Goal: Task Accomplishment & Management: Manage account settings

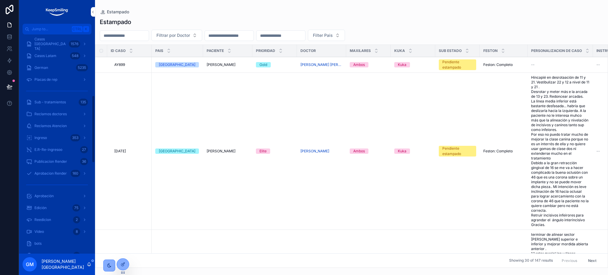
scroll to position [198, 0]
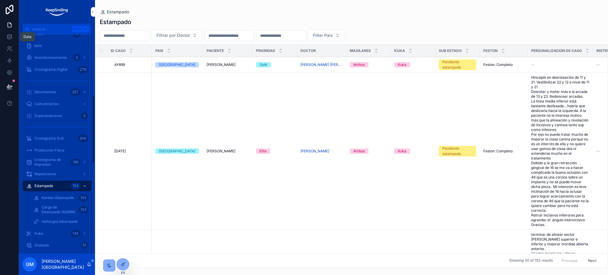
drag, startPoint x: 12, startPoint y: 34, endPoint x: 15, endPoint y: 49, distance: 15.5
click at [12, 34] on icon at bounding box center [10, 37] width 6 height 6
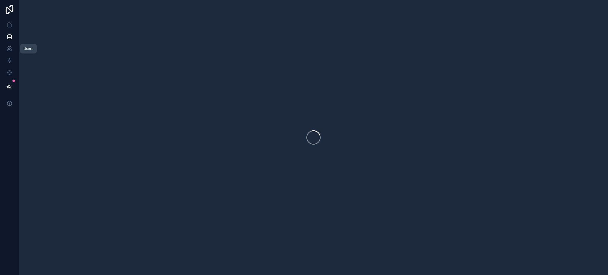
click at [10, 50] on icon at bounding box center [10, 49] width 6 height 6
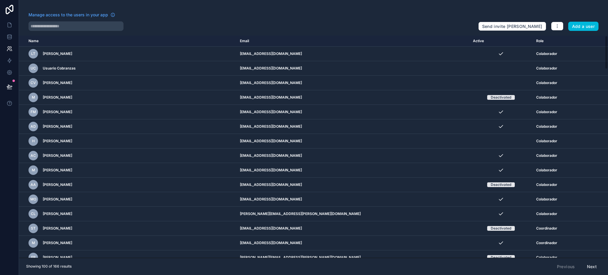
click at [73, 28] on input "text" at bounding box center [75, 25] width 95 height 9
paste input "**********"
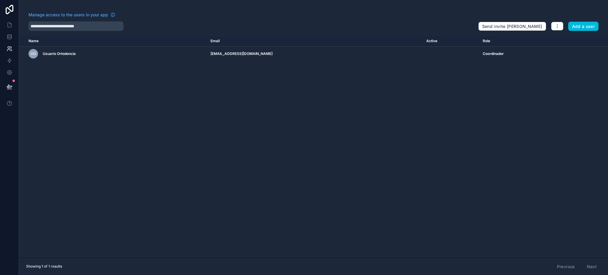
type input "**********"
click at [14, 25] on link at bounding box center [9, 25] width 19 height 12
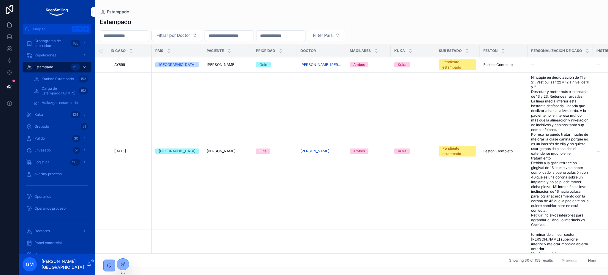
scroll to position [39, 0]
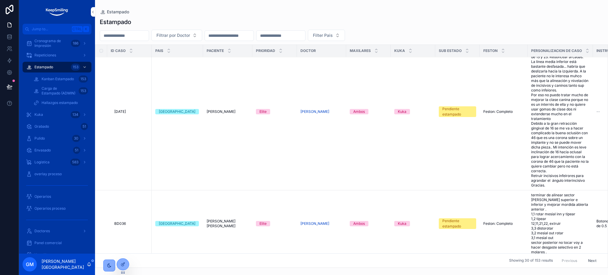
click at [556, 118] on span "Hincapié en desrotaación de 11 y 21. Vestibulizar 22 y 12 a nivel de 11 y 21 . …" at bounding box center [560, 112] width 58 height 152
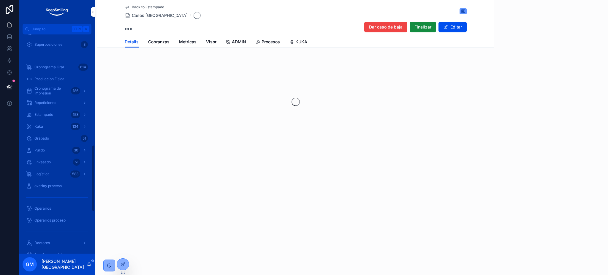
scroll to position [364, 0]
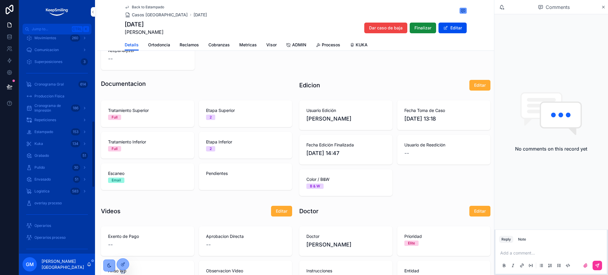
scroll to position [285, 0]
click at [62, 145] on div "Estampado 153" at bounding box center [57, 145] width 62 height 9
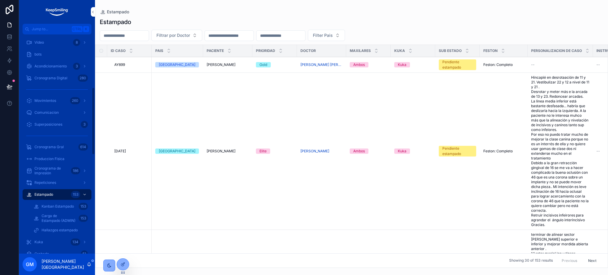
scroll to position [79, 0]
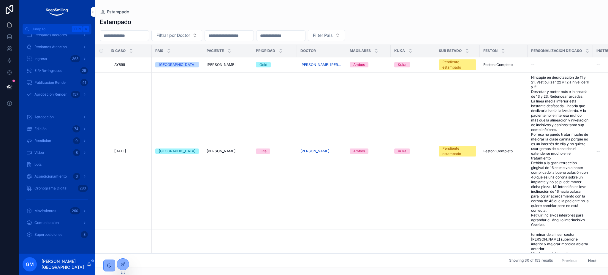
click at [53, 178] on span "Acondicionamiento" at bounding box center [50, 176] width 32 height 5
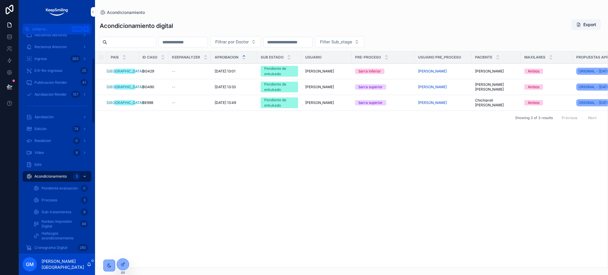
click at [35, 186] on icon "scrollable content" at bounding box center [36, 188] width 6 height 6
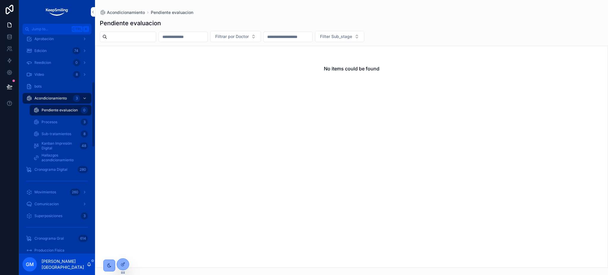
scroll to position [158, 0]
click at [123, 263] on icon at bounding box center [122, 264] width 5 height 5
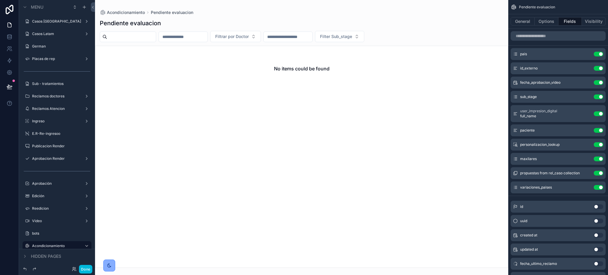
click at [0, 0] on icon "scrollable content" at bounding box center [0, 0] width 0 height 0
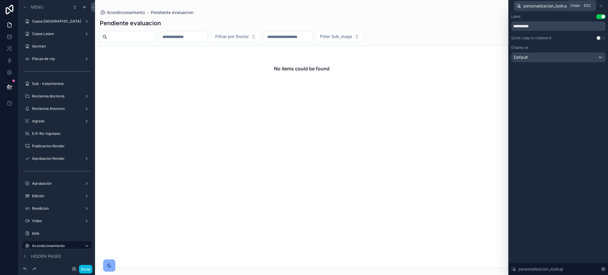
click at [601, 4] on icon at bounding box center [600, 6] width 5 height 5
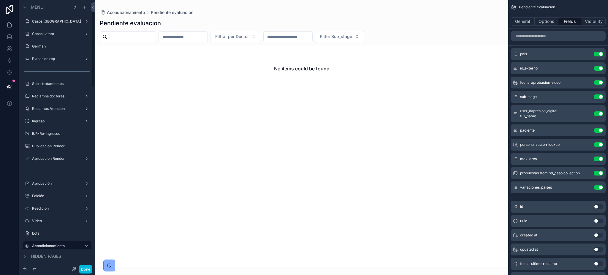
click at [83, 270] on button "Done" at bounding box center [85, 269] width 13 height 9
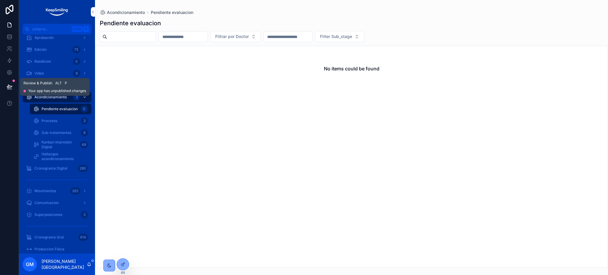
click at [6, 85] on button at bounding box center [9, 86] width 13 height 17
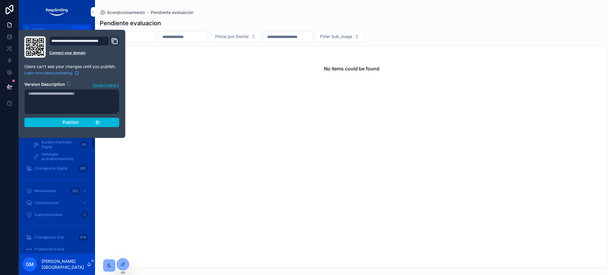
click at [94, 126] on button "Publish" at bounding box center [71, 122] width 95 height 9
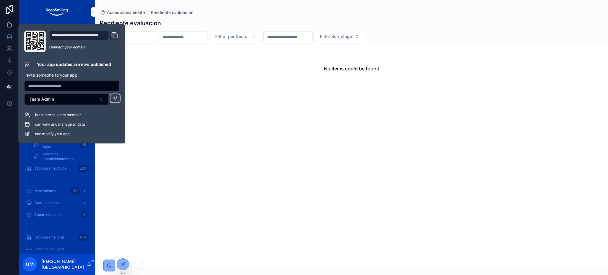
click at [499, 174] on div "No items could be found" at bounding box center [351, 157] width 513 height 222
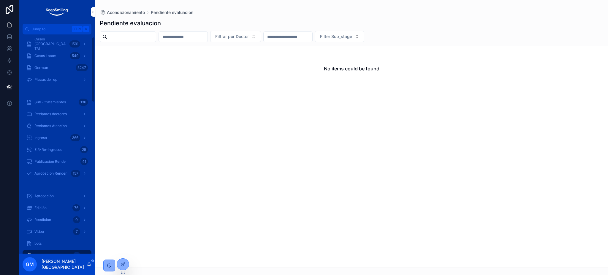
scroll to position [158, 0]
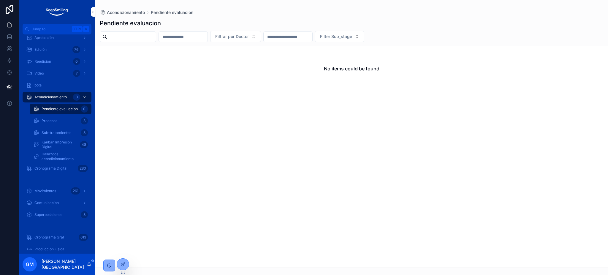
click at [121, 264] on icon at bounding box center [122, 264] width 3 height 3
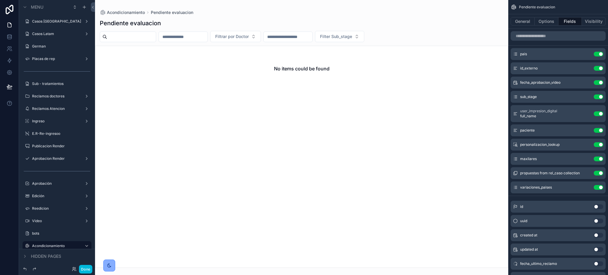
click at [441, 223] on div "scrollable content" at bounding box center [301, 137] width 413 height 275
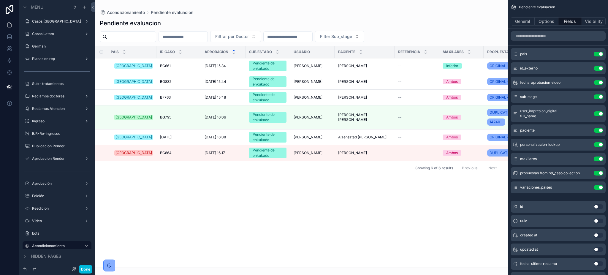
click at [88, 267] on button "Done" at bounding box center [85, 269] width 13 height 9
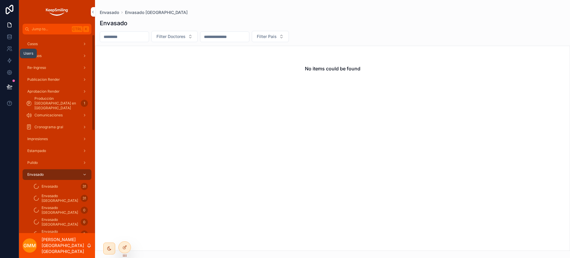
drag, startPoint x: 9, startPoint y: 43, endPoint x: 7, endPoint y: 49, distance: 6.5
click at [9, 43] on link at bounding box center [9, 49] width 19 height 12
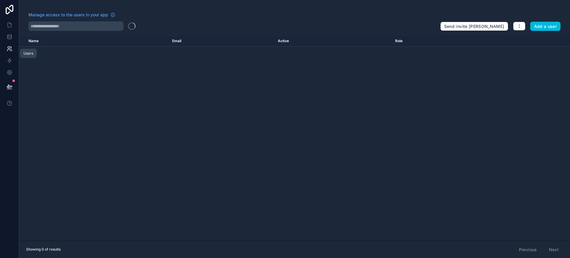
click at [7, 49] on icon at bounding box center [10, 49] width 6 height 6
drag, startPoint x: 59, startPoint y: 31, endPoint x: 63, endPoint y: 27, distance: 5.3
click at [59, 31] on div "Manage access to the users in your app Send invite reminders Add a user Name Em…" at bounding box center [294, 129] width 551 height 258
click at [63, 27] on input "text" at bounding box center [75, 25] width 95 height 9
paste input "**********"
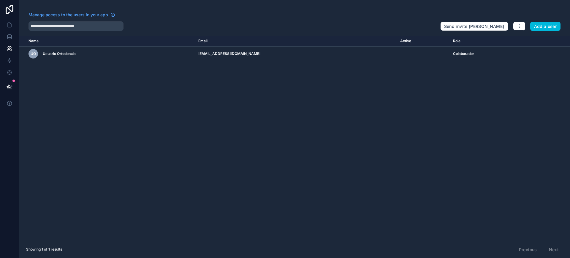
type input "**********"
